Goal: Find specific page/section: Find specific page/section

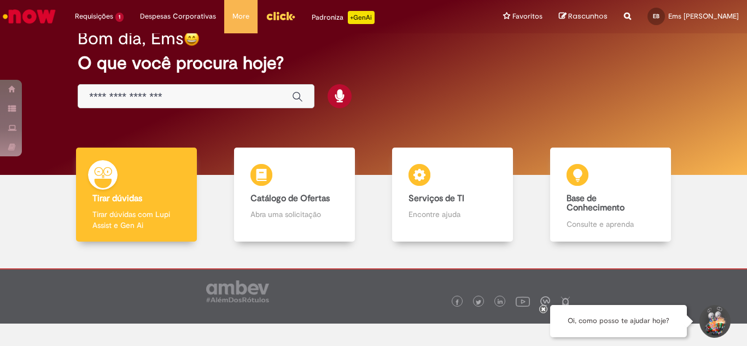
scroll to position [44, 0]
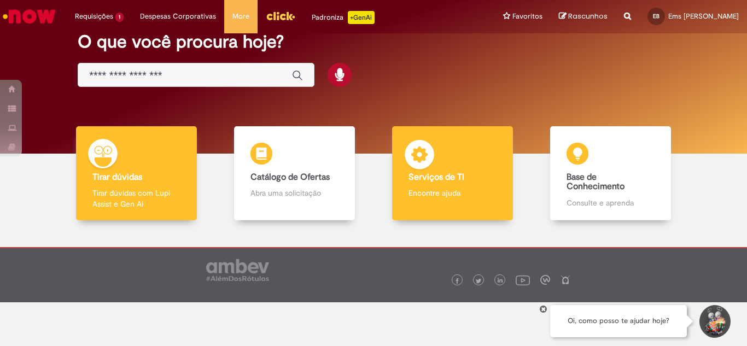
click at [456, 186] on div "Serviços de TI Serviços de TI Encontre ajuda" at bounding box center [452, 173] width 121 height 95
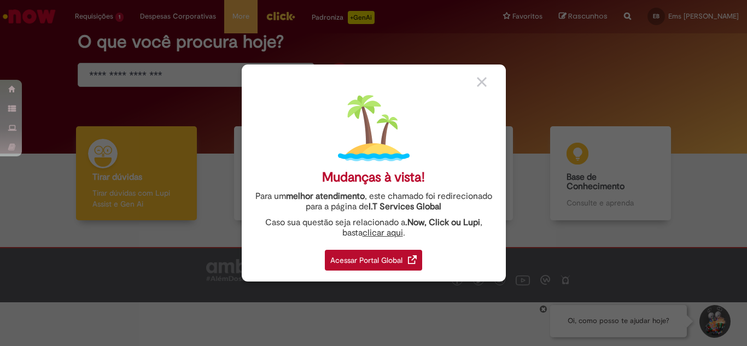
click at [379, 261] on div "Acessar Portal Global" at bounding box center [373, 260] width 97 height 21
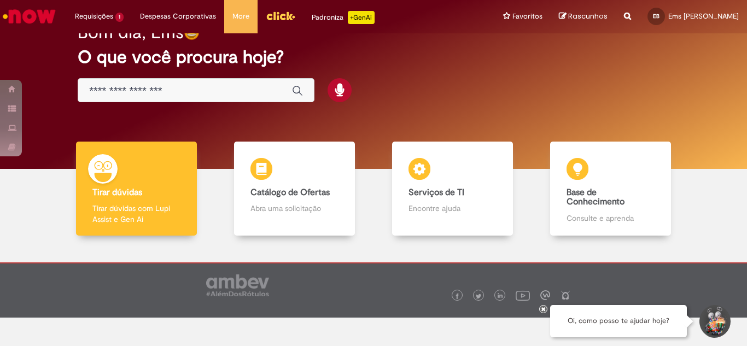
scroll to position [44, 0]
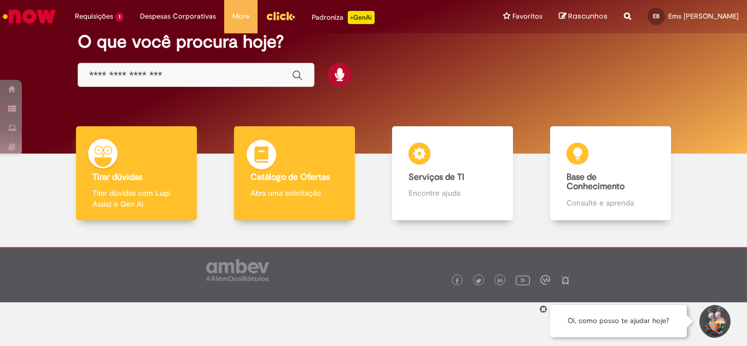
click at [283, 183] on div "Catálogo de Ofertas Catálogo de Ofertas Abra uma solicitação" at bounding box center [294, 173] width 121 height 95
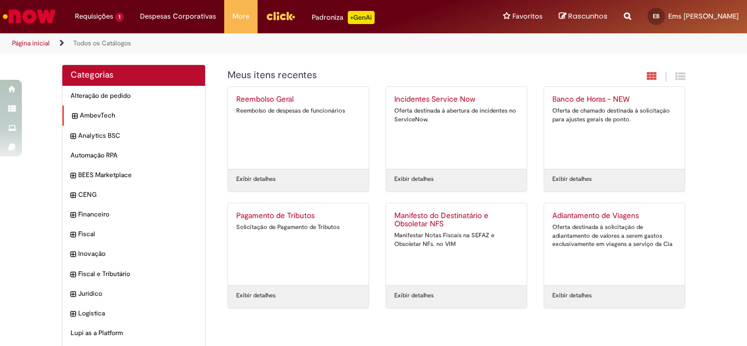
click at [72, 115] on icon "expandir categoria AmbevTech" at bounding box center [74, 116] width 5 height 11
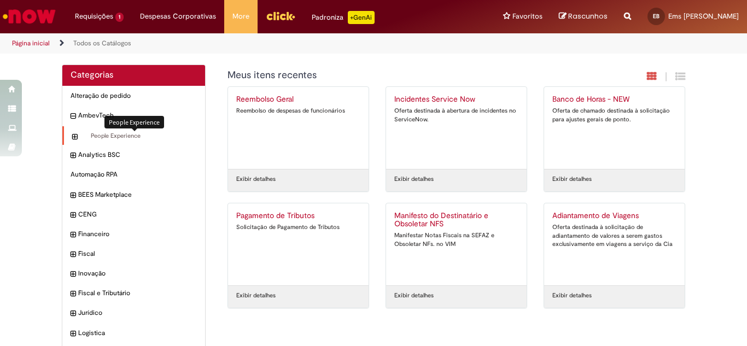
click at [101, 134] on span "People Experience Itens" at bounding box center [138, 136] width 117 height 9
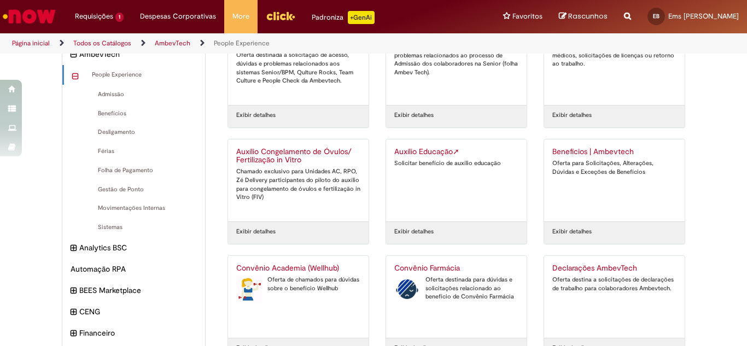
scroll to position [273, 0]
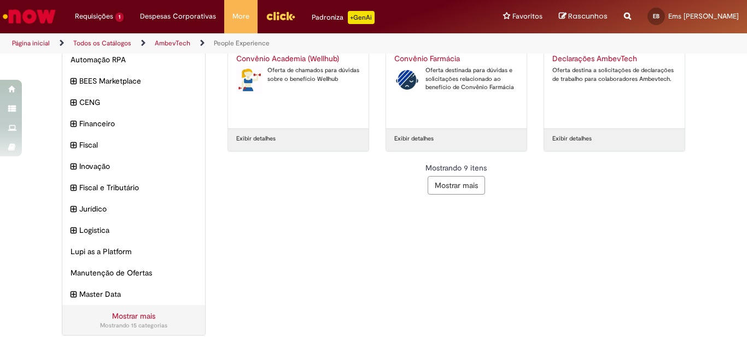
click at [457, 185] on button "Mostrar mais" at bounding box center [456, 185] width 57 height 19
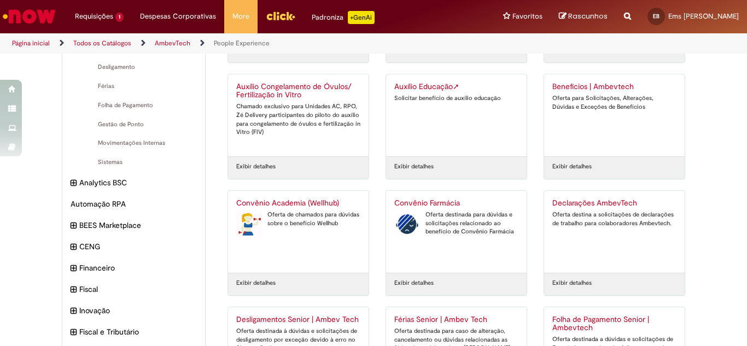
scroll to position [100, 0]
